Goal: Book appointment/travel/reservation

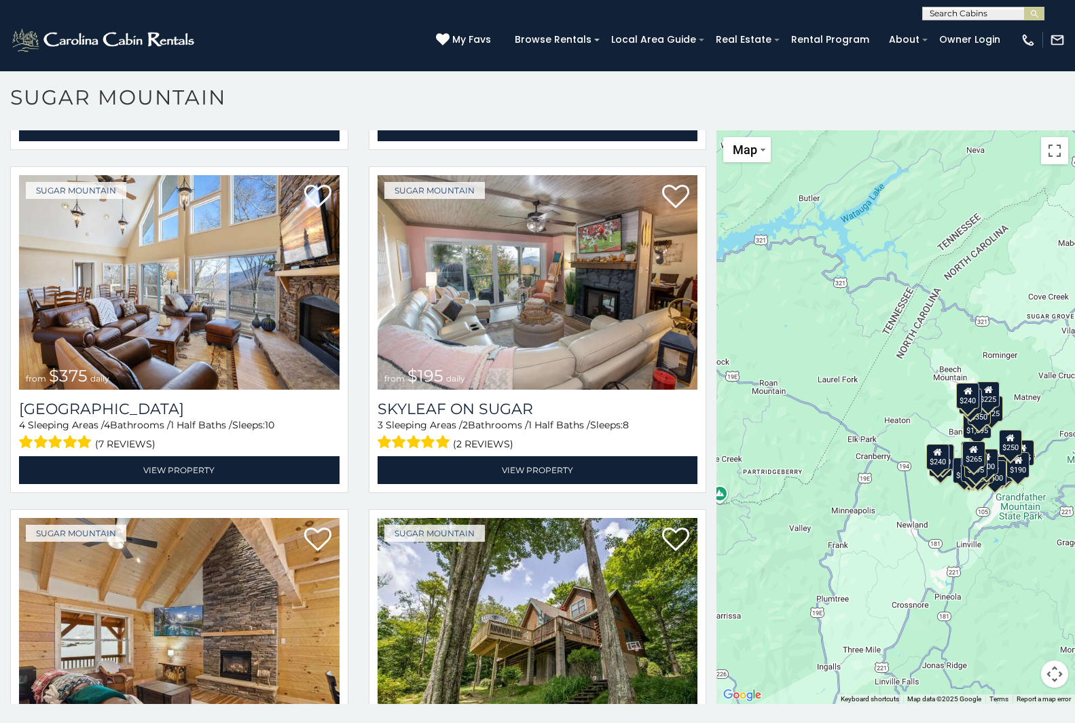
scroll to position [1054, 0]
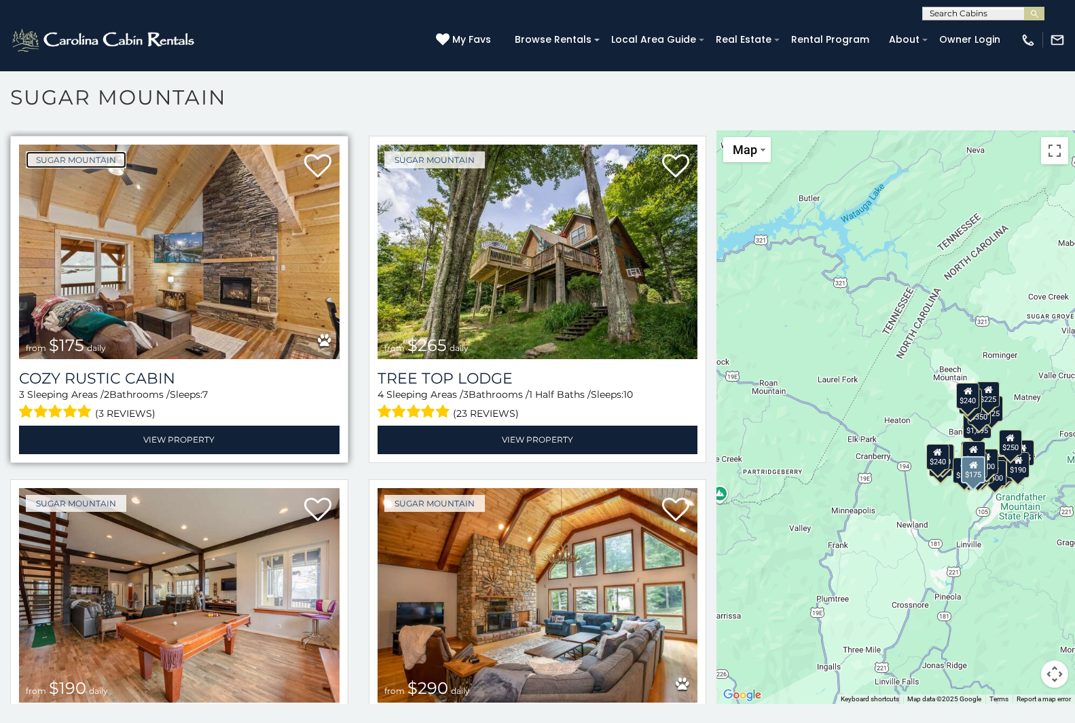
click at [31, 151] on link "Sugar Mountain" at bounding box center [76, 159] width 100 height 17
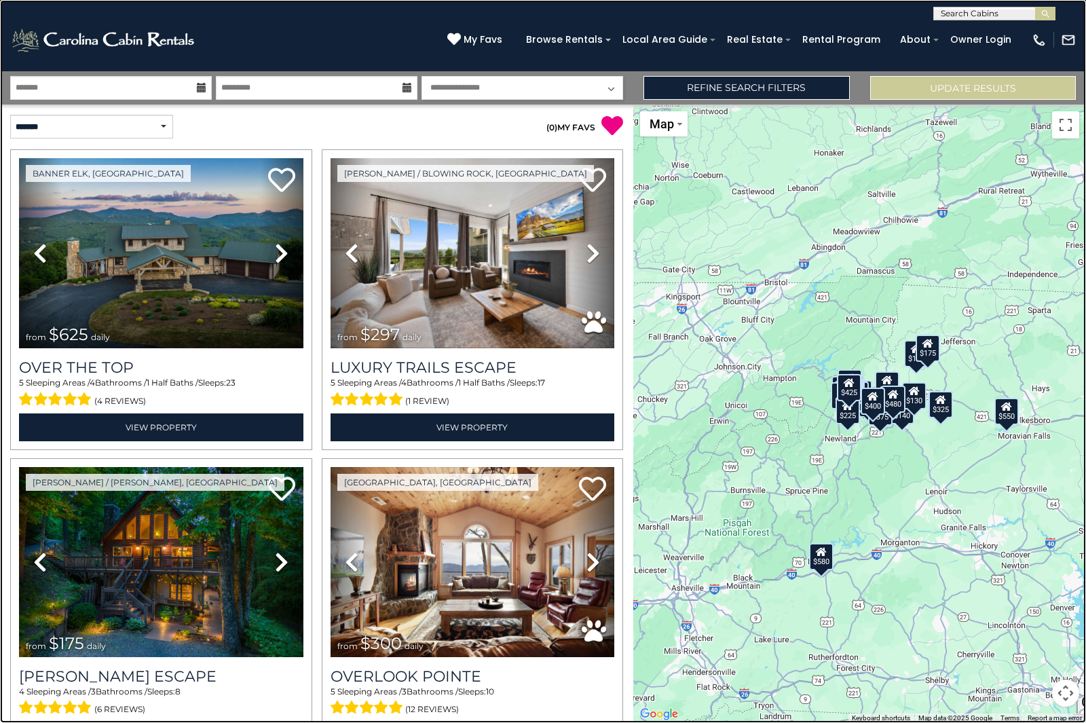
click at [164, 131] on link at bounding box center [543, 361] width 1086 height 723
